Goal: Complete application form: Complete application form

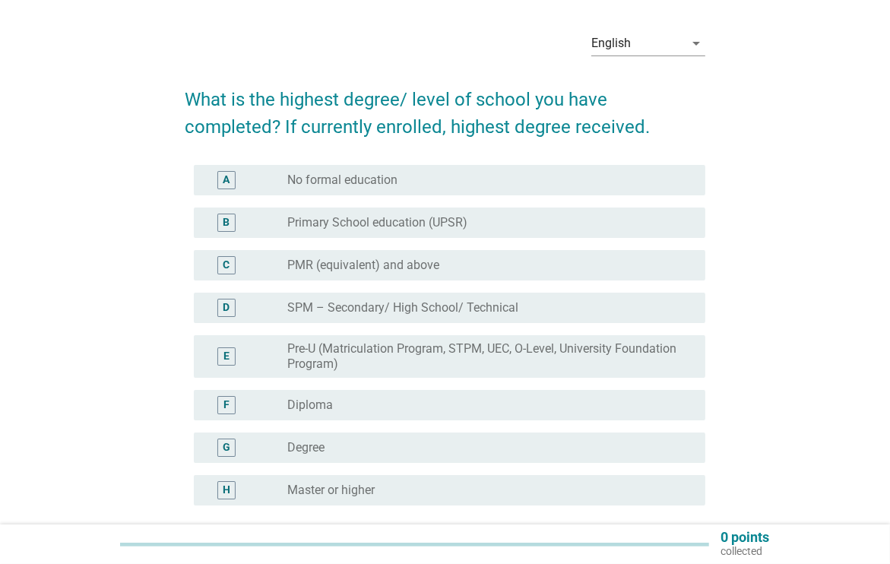
scroll to position [76, 0]
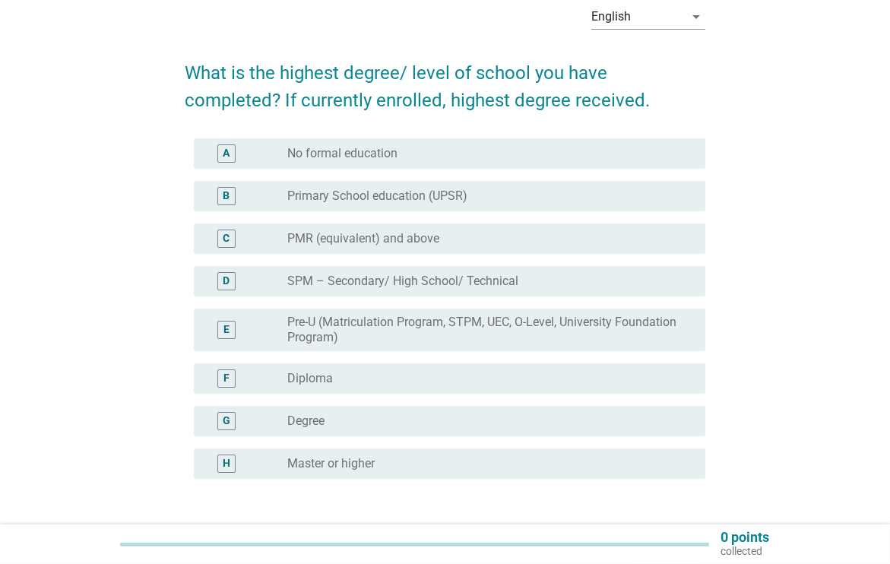
click at [365, 416] on div "radio_button_unchecked Degree" at bounding box center [484, 420] width 394 height 15
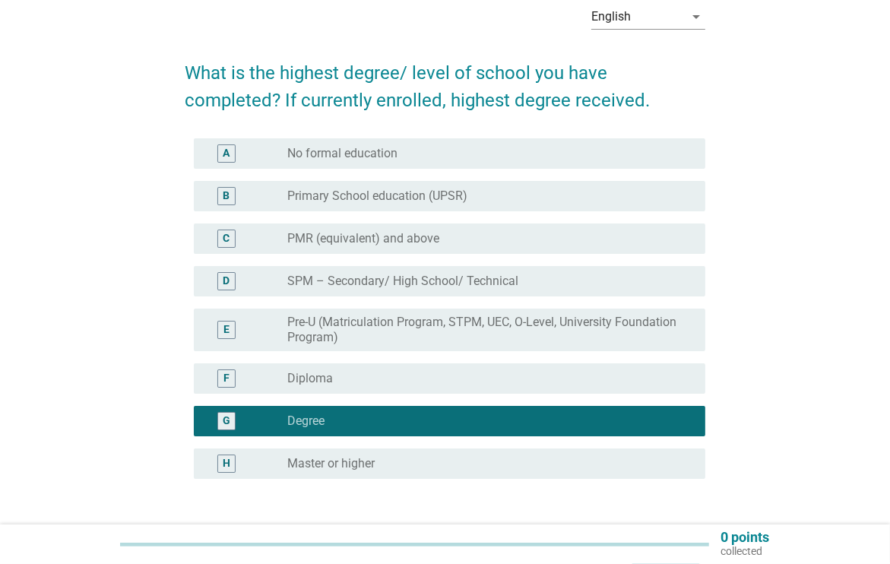
scroll to position [189, 0]
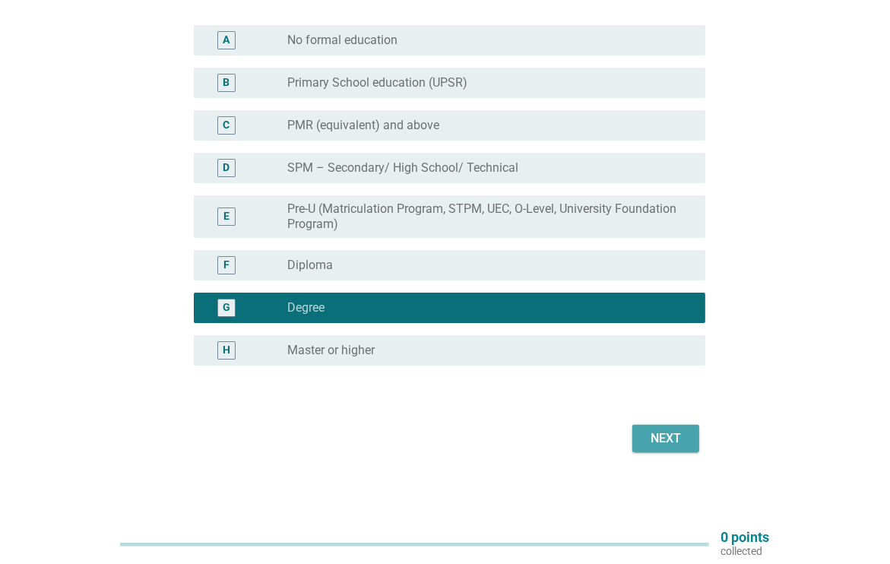
click at [667, 441] on div "Next" at bounding box center [665, 438] width 43 height 18
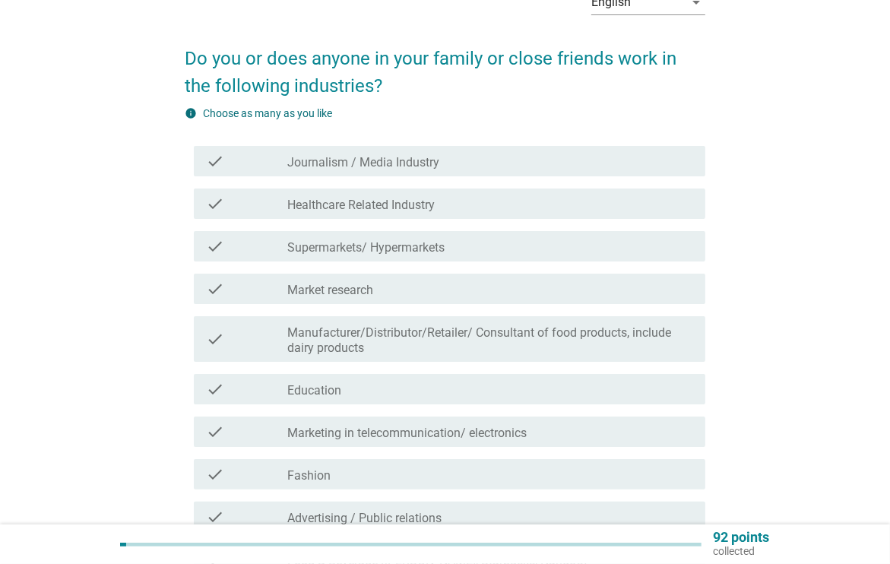
scroll to position [152, 0]
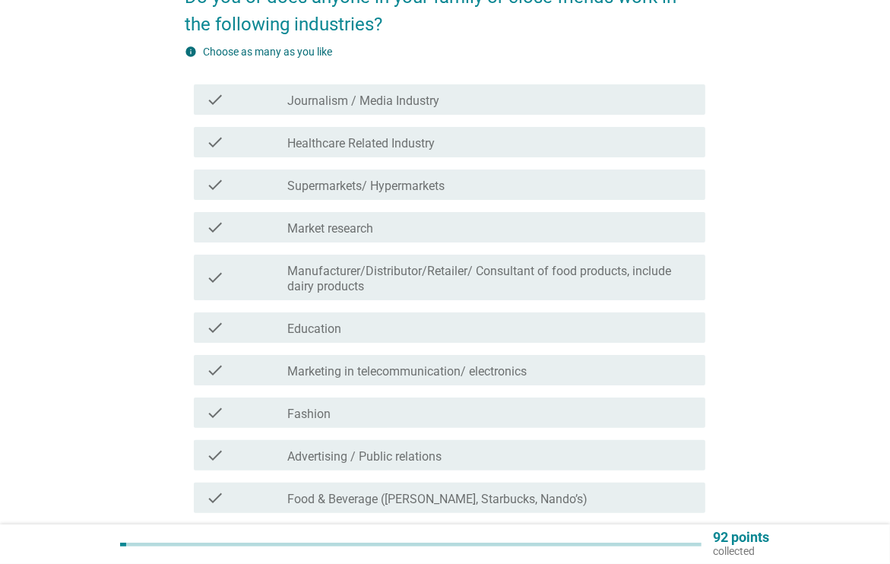
click at [406, 360] on div "check check_box_outline_blank Marketing in telecommunication/ electronics" at bounding box center [449, 370] width 511 height 30
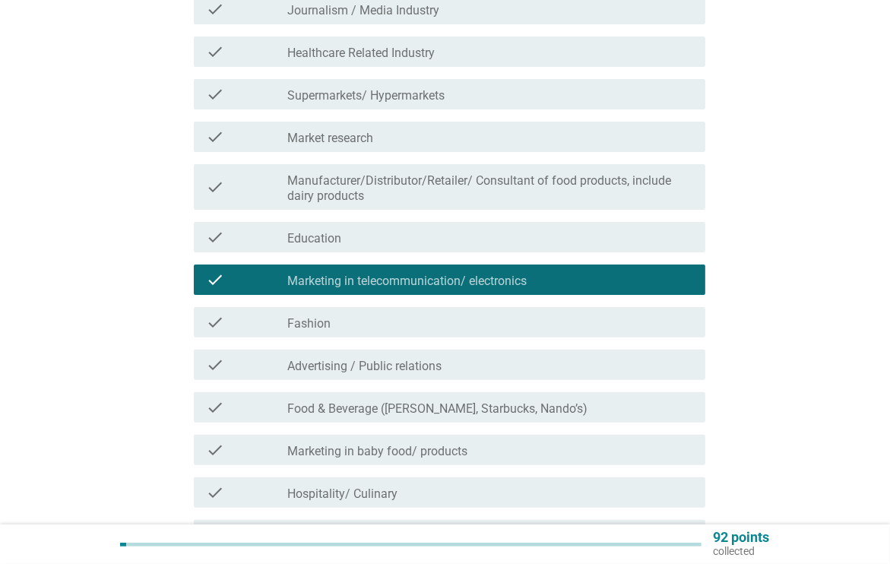
scroll to position [380, 0]
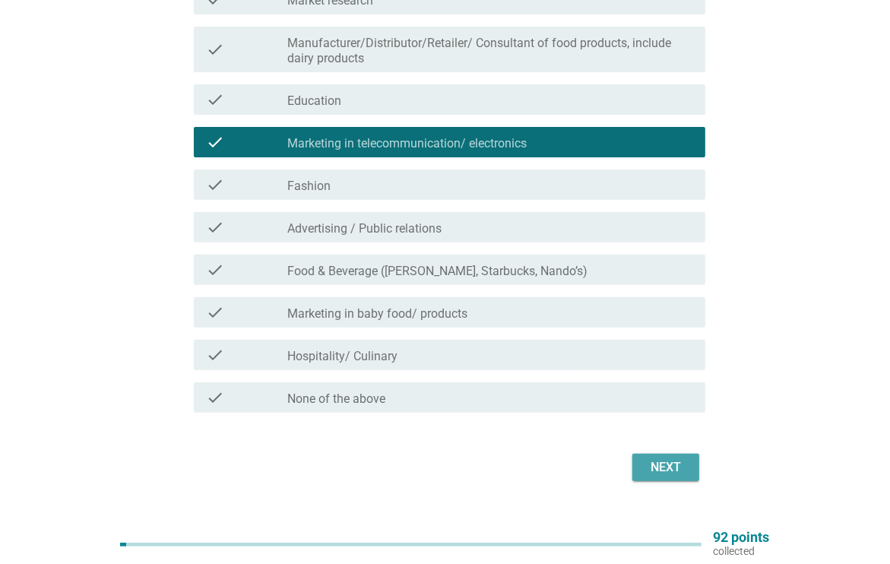
click at [660, 461] on div "Next" at bounding box center [665, 467] width 43 height 18
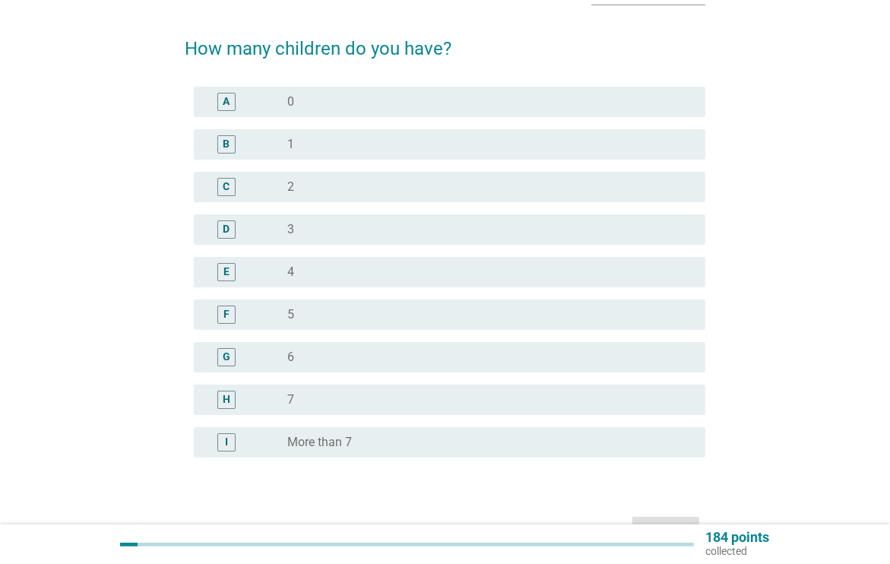
scroll to position [192, 0]
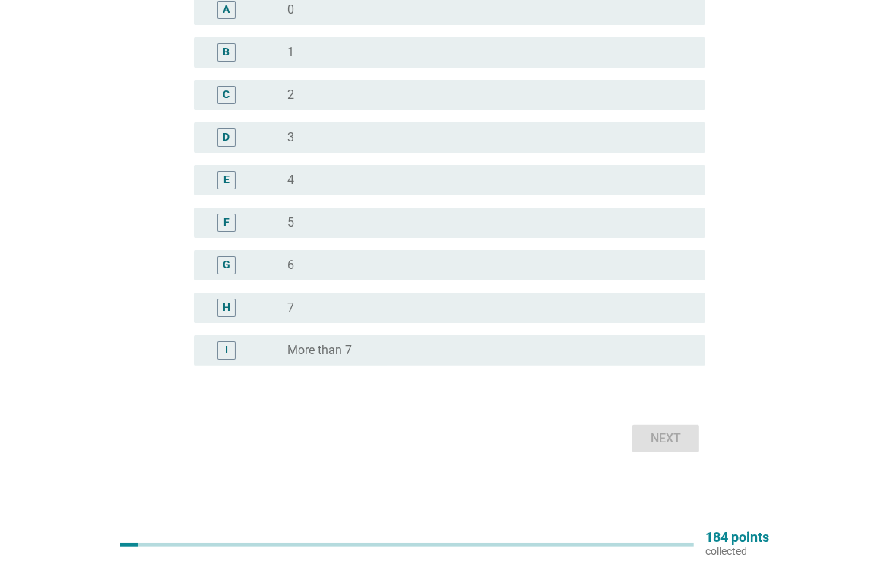
click at [318, 130] on div "radio_button_unchecked 3" at bounding box center [484, 137] width 394 height 15
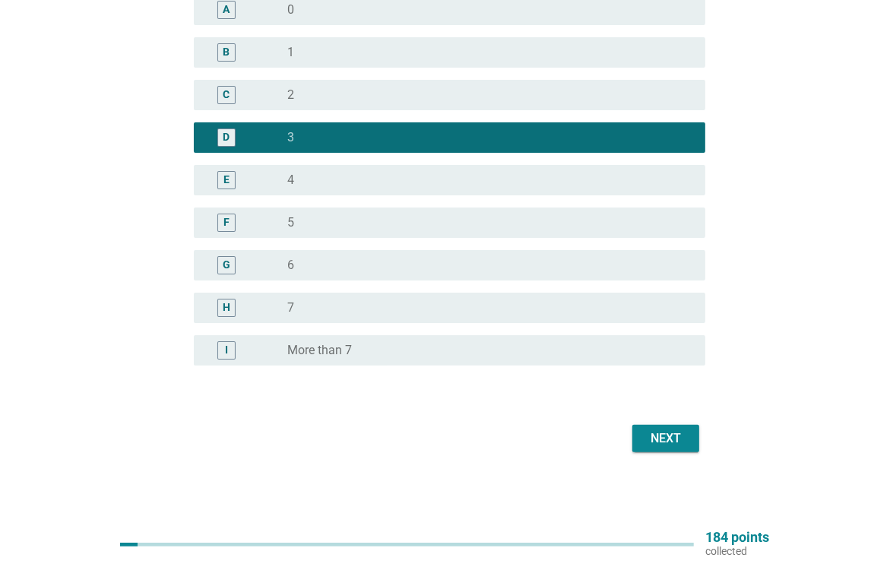
click at [658, 440] on div "Next" at bounding box center [665, 438] width 43 height 18
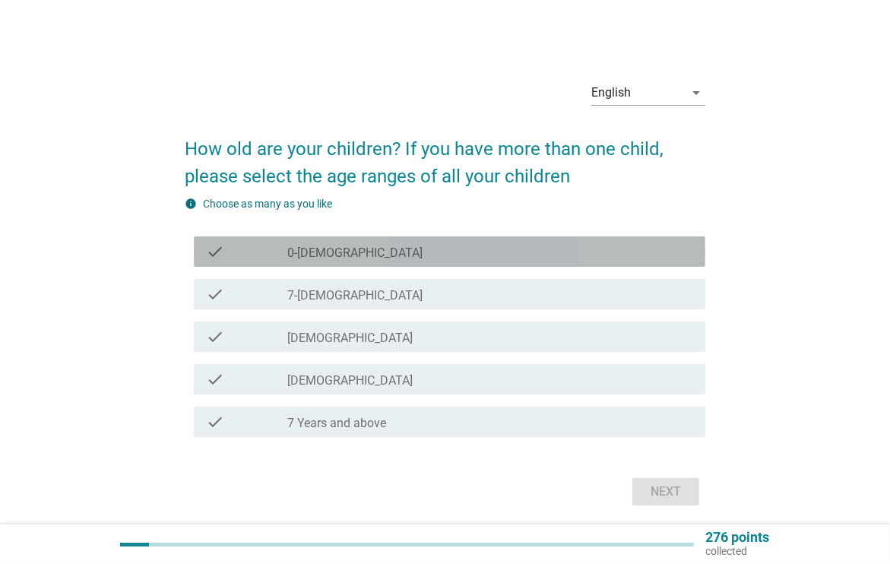
click at [357, 258] on label "0-[DEMOGRAPHIC_DATA]" at bounding box center [354, 252] width 135 height 15
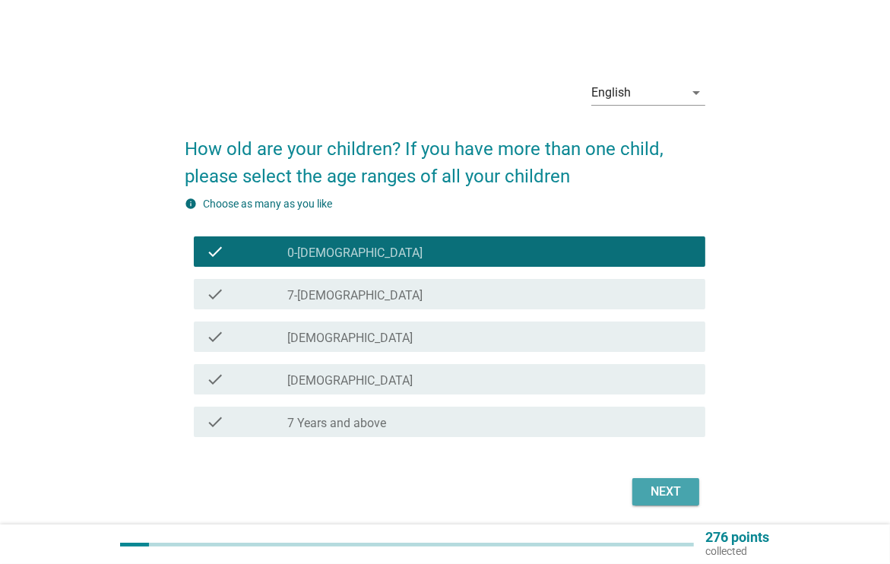
click at [669, 481] on button "Next" at bounding box center [665, 491] width 67 height 27
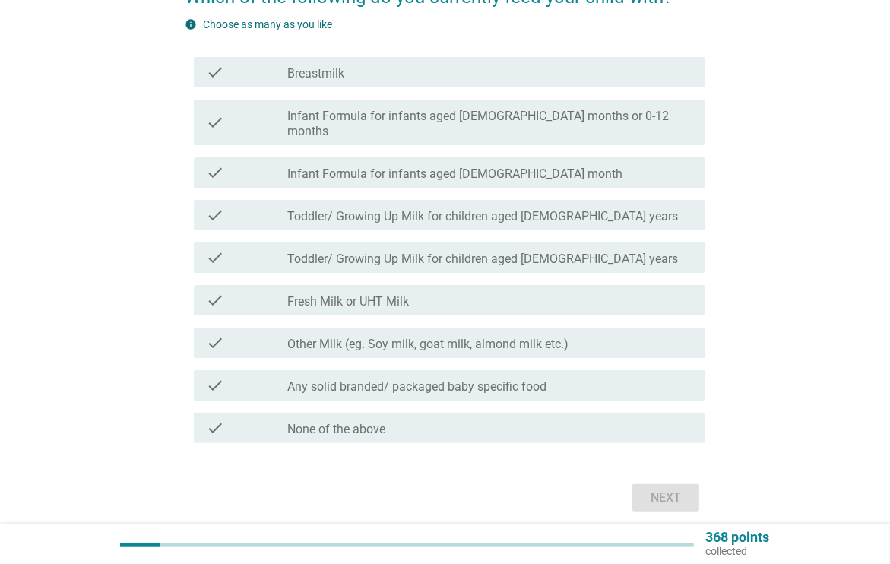
scroll to position [196, 0]
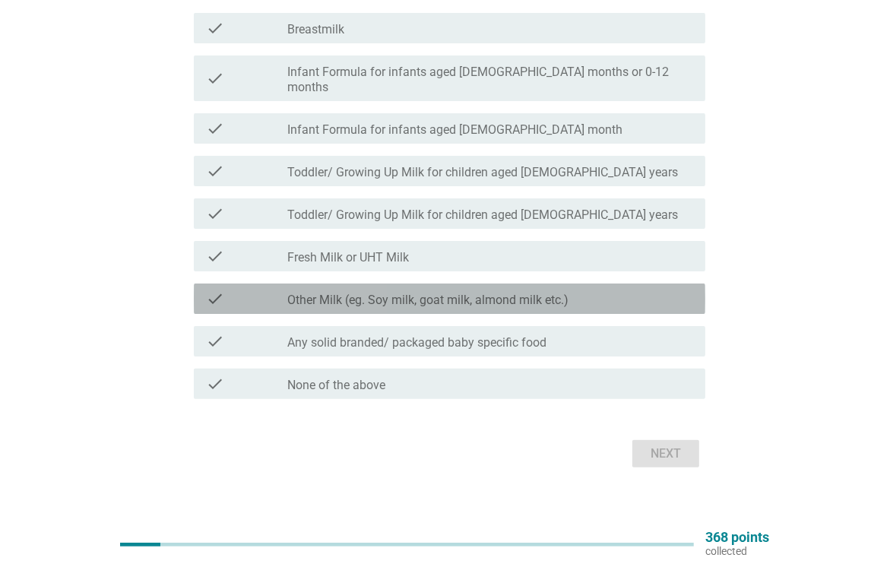
click at [423, 292] on label "Other Milk (eg. Soy milk, goat milk, almond milk etc.)" at bounding box center [427, 299] width 281 height 15
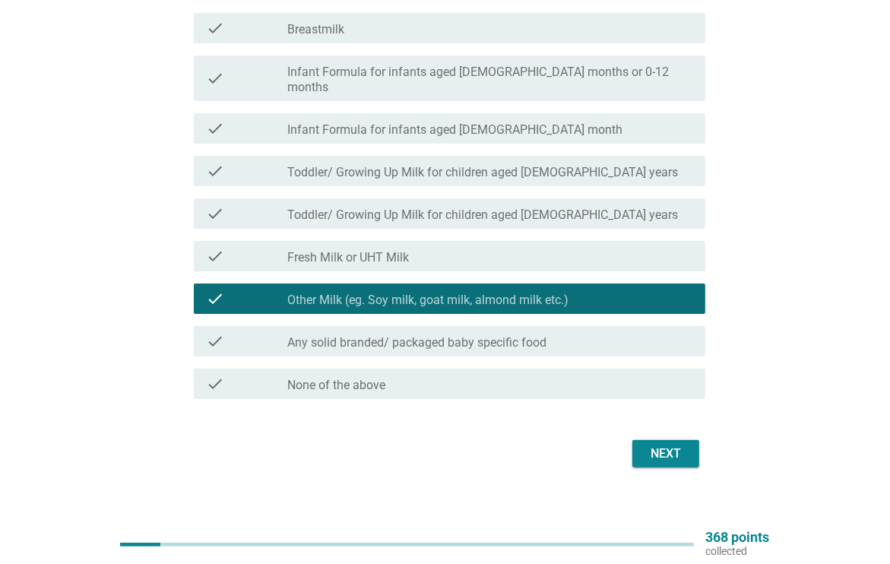
click at [657, 444] on div "Next" at bounding box center [665, 453] width 43 height 18
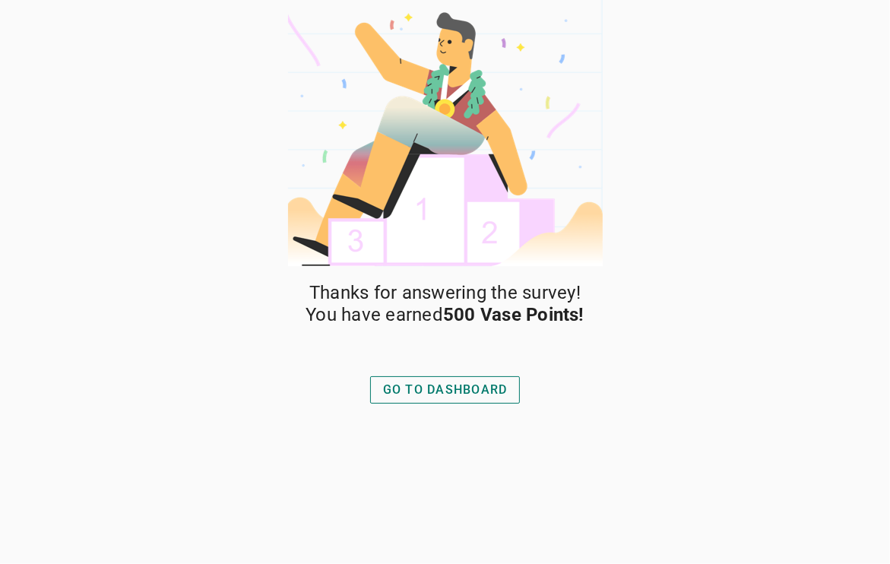
click at [444, 386] on div "GO TO DASHBOARD" at bounding box center [445, 390] width 125 height 18
